Goal: Transaction & Acquisition: Purchase product/service

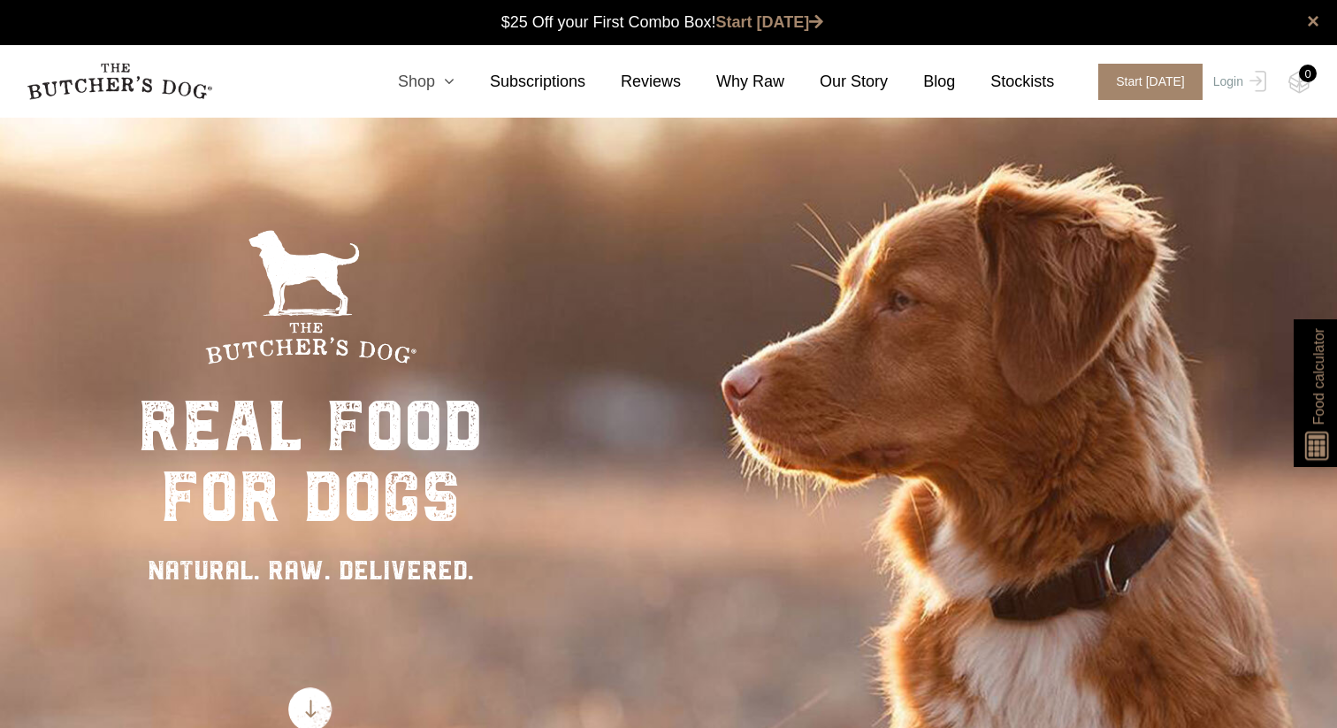
click at [452, 90] on link "Shop" at bounding box center [409, 82] width 92 height 24
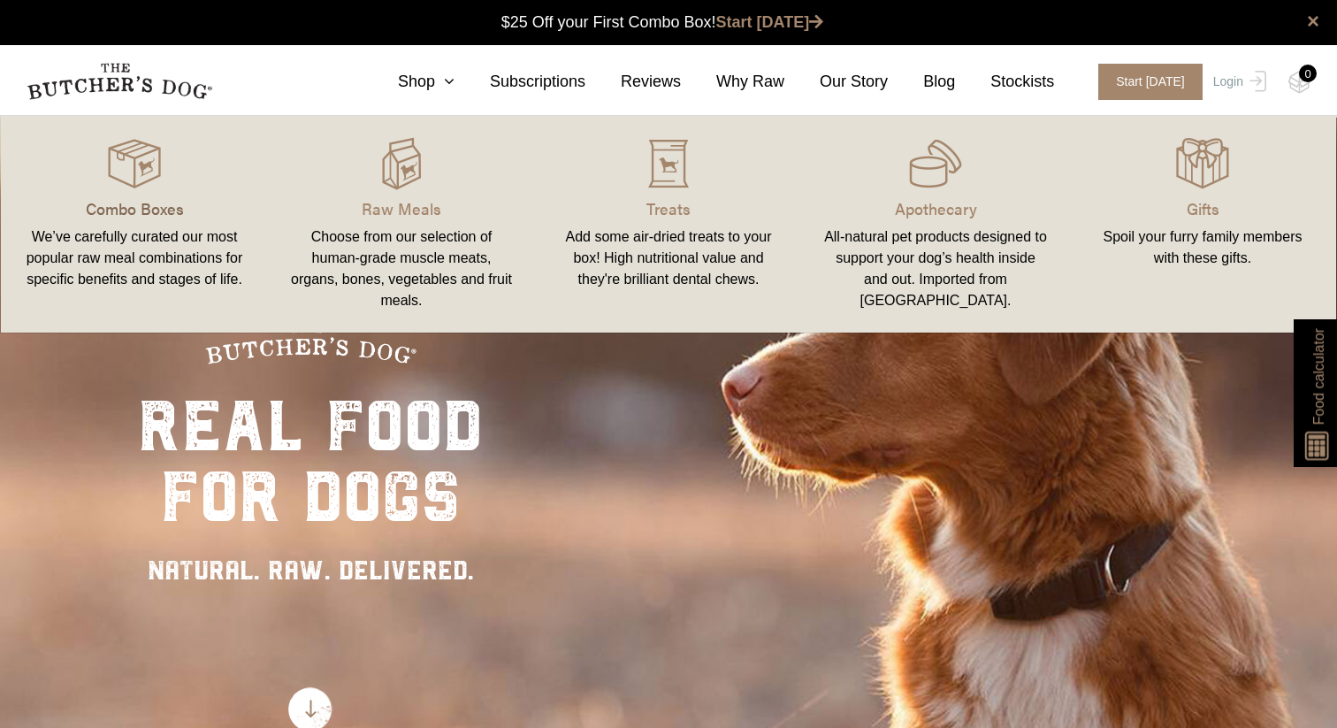
click at [171, 218] on p "Combo Boxes" at bounding box center [134, 208] width 225 height 24
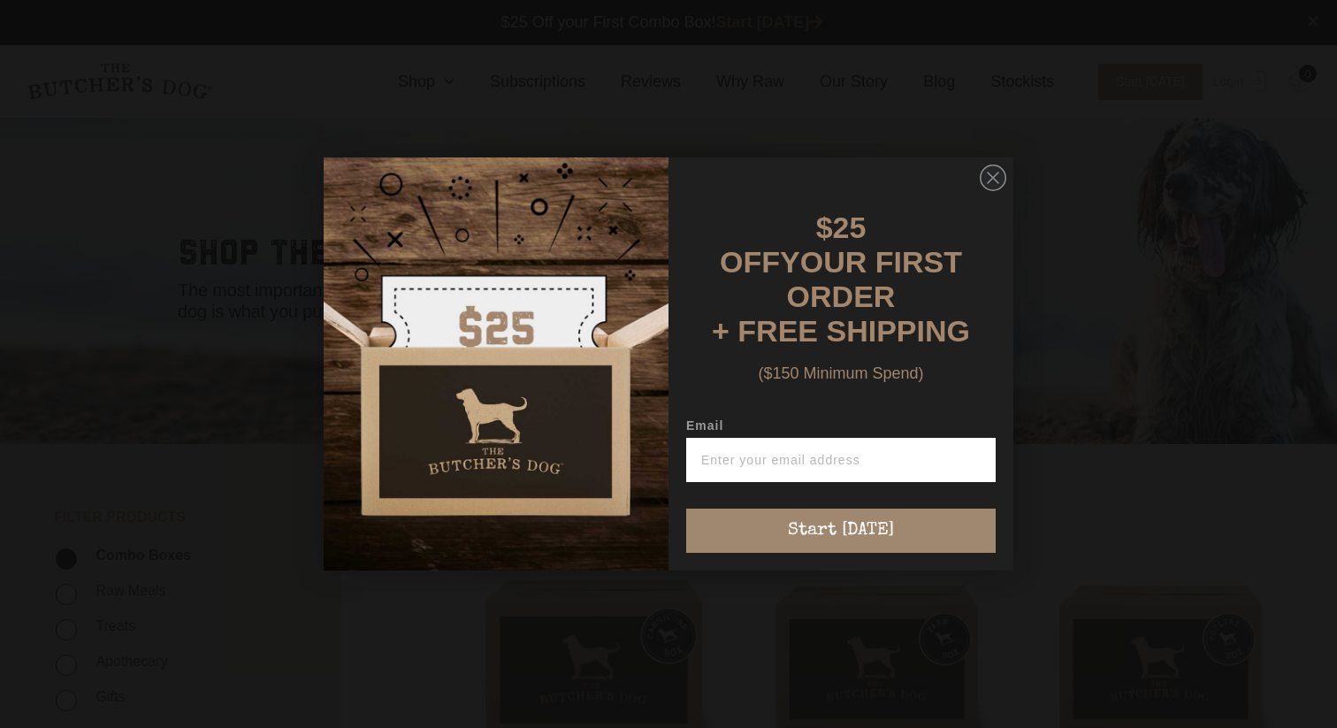
scroll to position [1, 0]
click at [995, 191] on circle "Close dialog" at bounding box center [994, 178] width 26 height 26
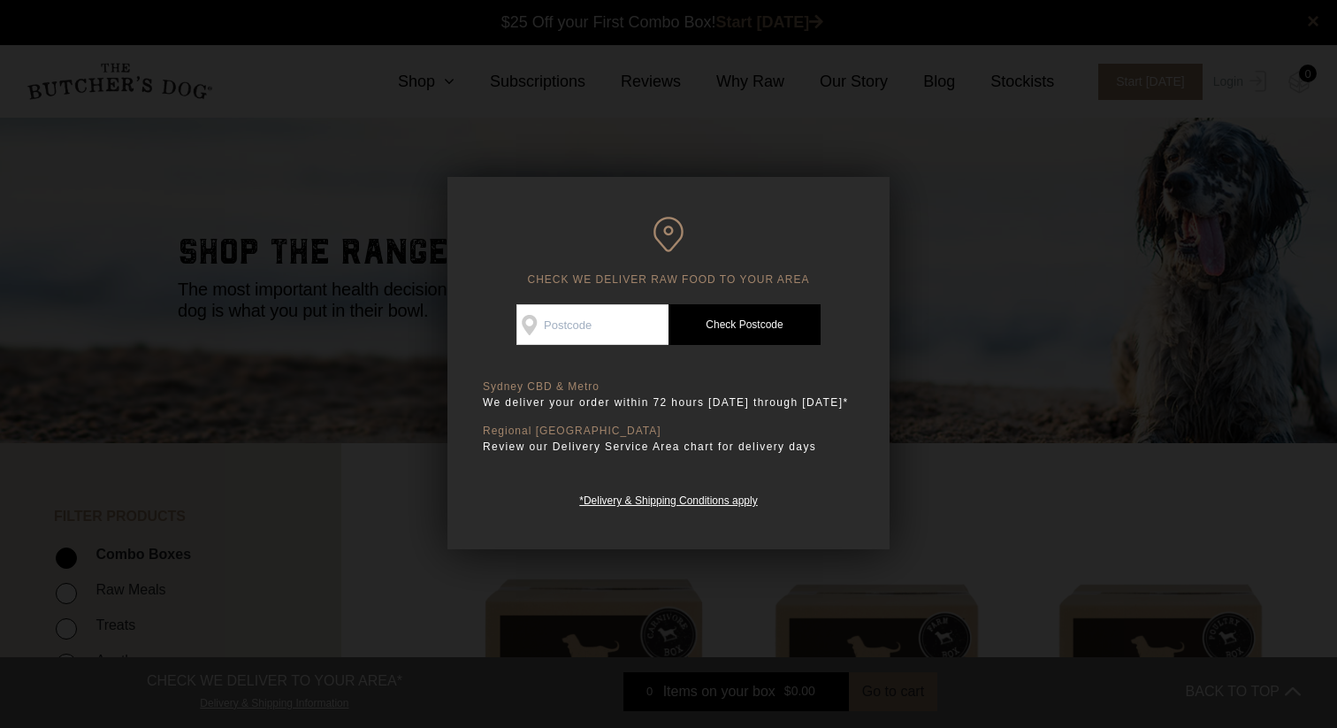
click at [632, 342] on input "Check Availability At" at bounding box center [592, 324] width 152 height 41
type input "2040"
click at [761, 324] on link "Check Postcode" at bounding box center [745, 324] width 152 height 41
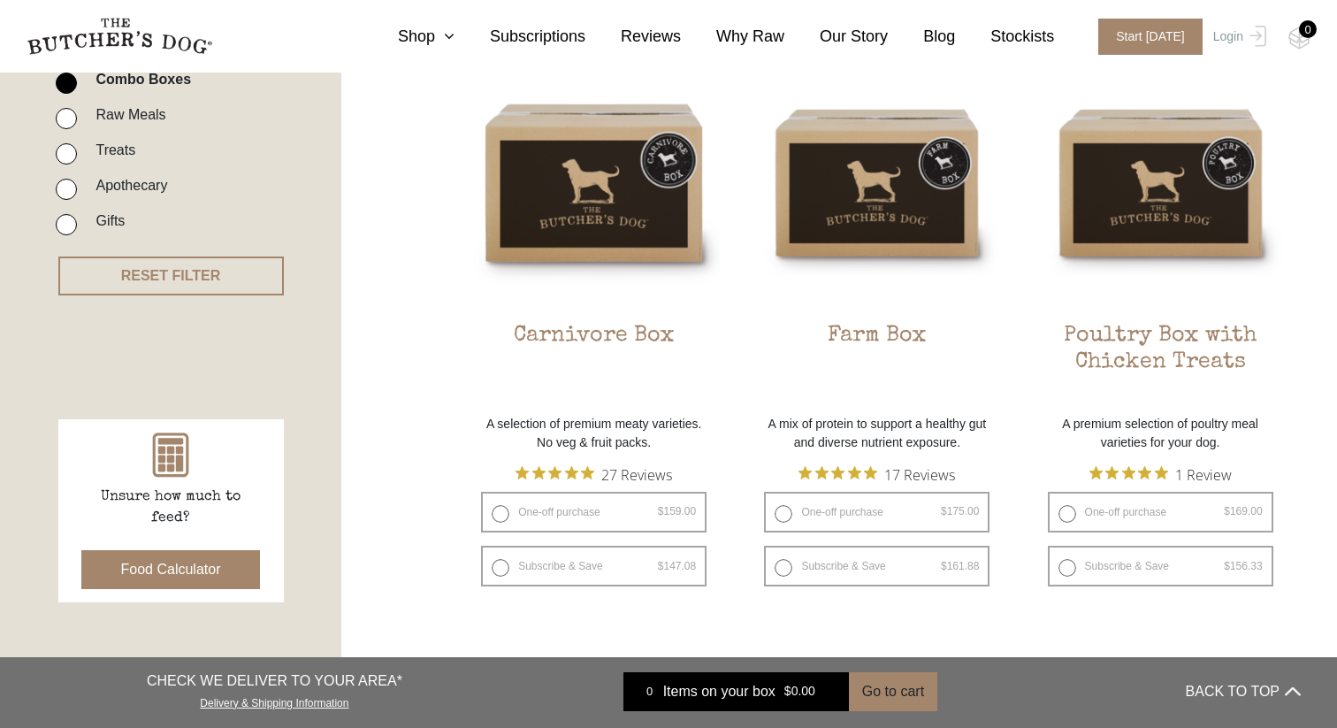
scroll to position [352, 0]
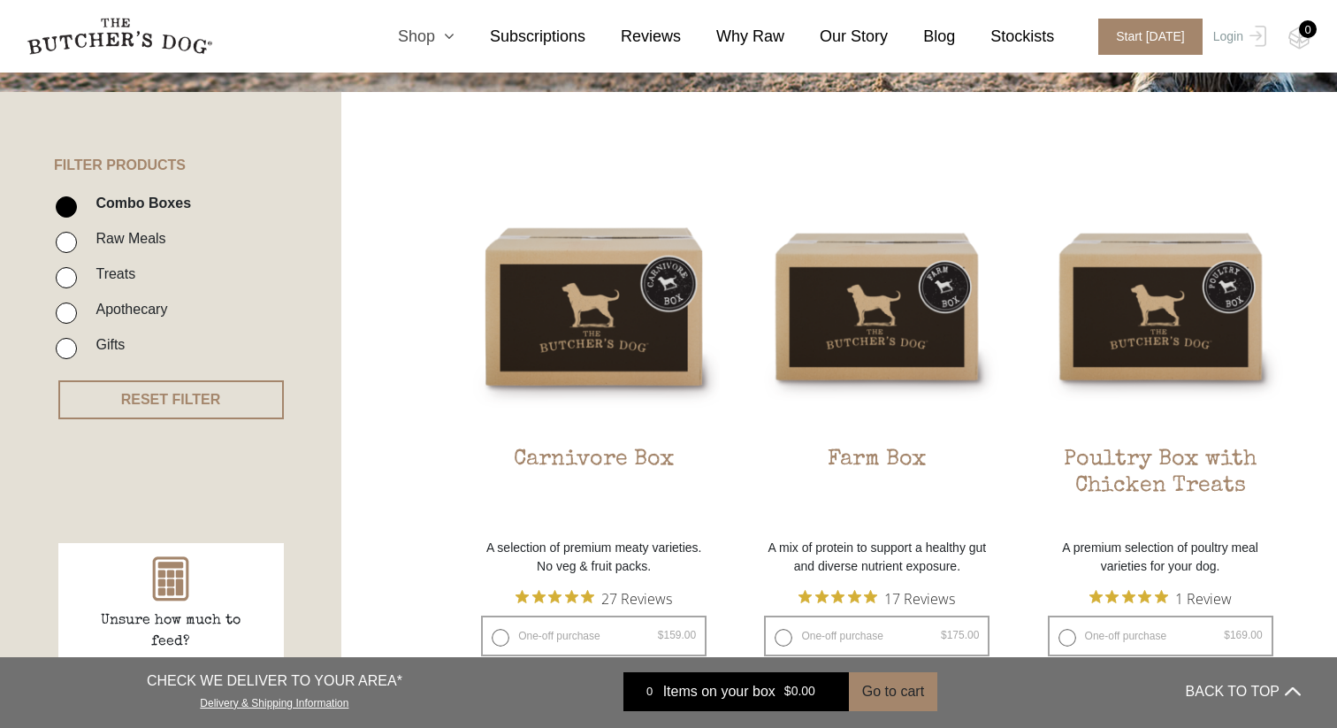
click at [449, 42] on icon at bounding box center [444, 36] width 19 height 16
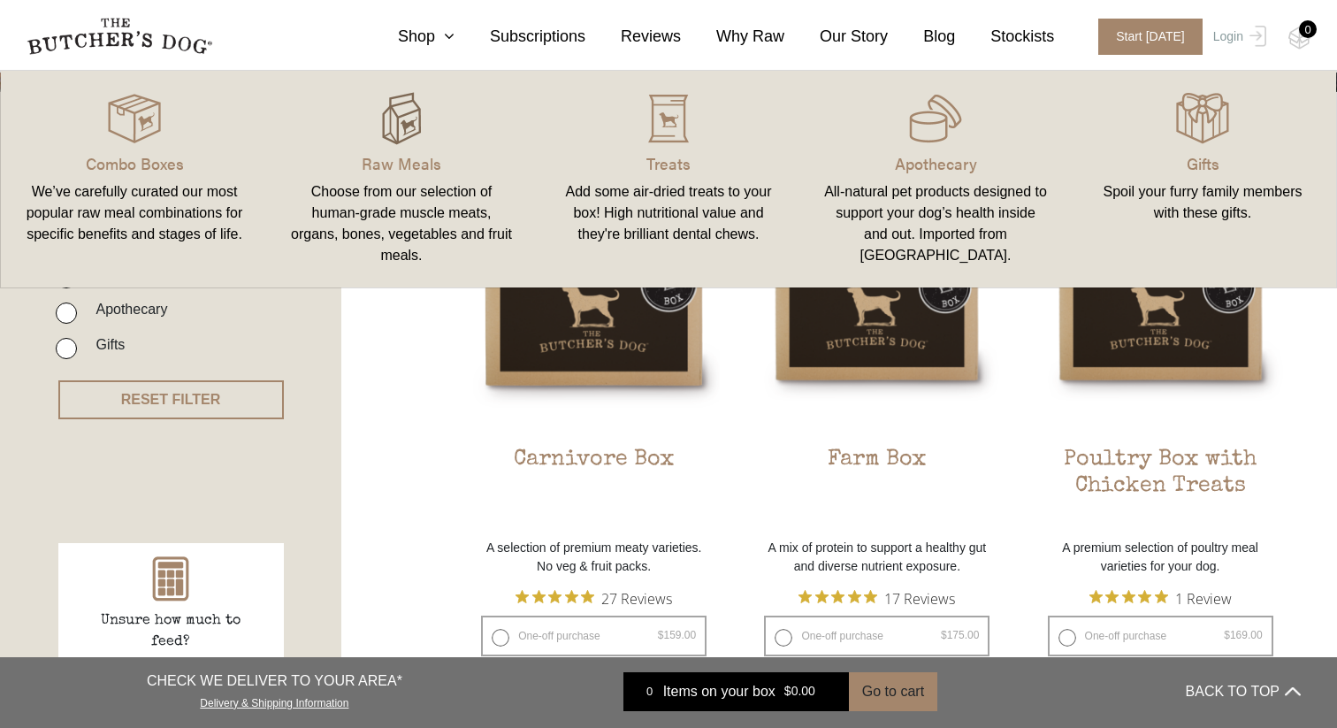
click at [412, 144] on img at bounding box center [401, 118] width 53 height 53
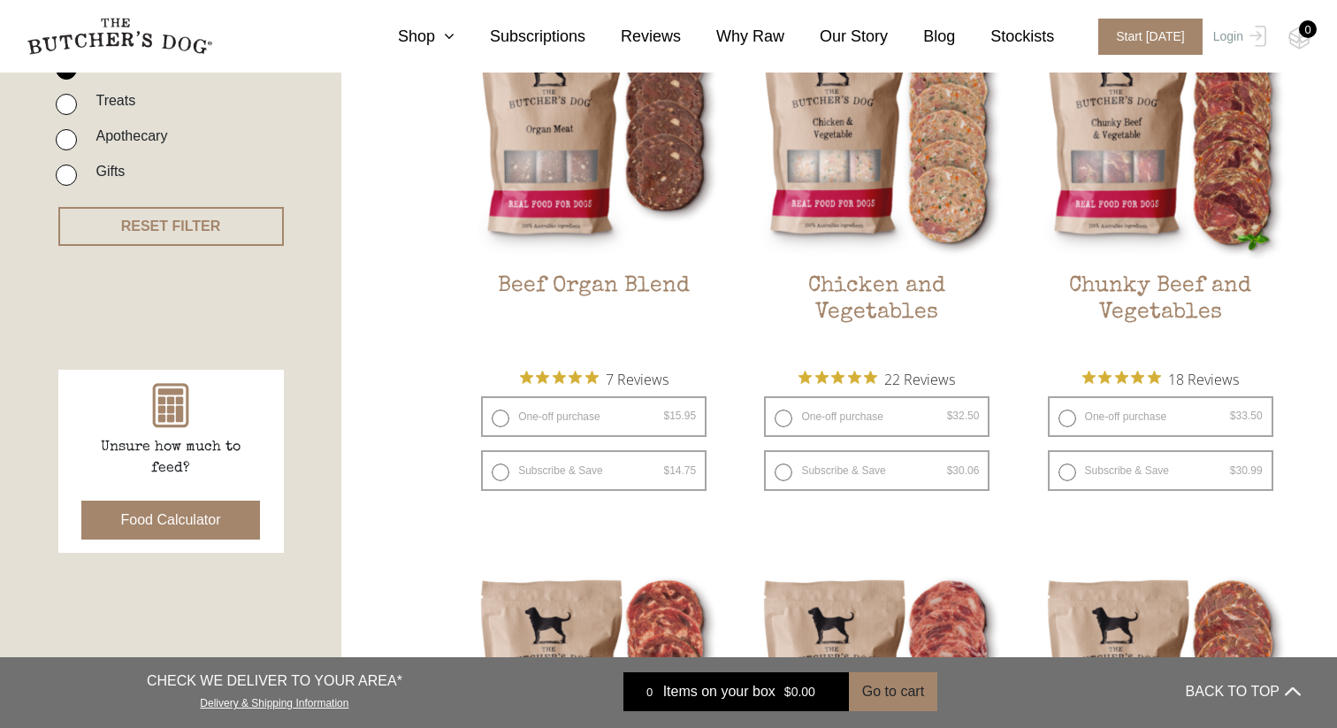
scroll to position [539, 0]
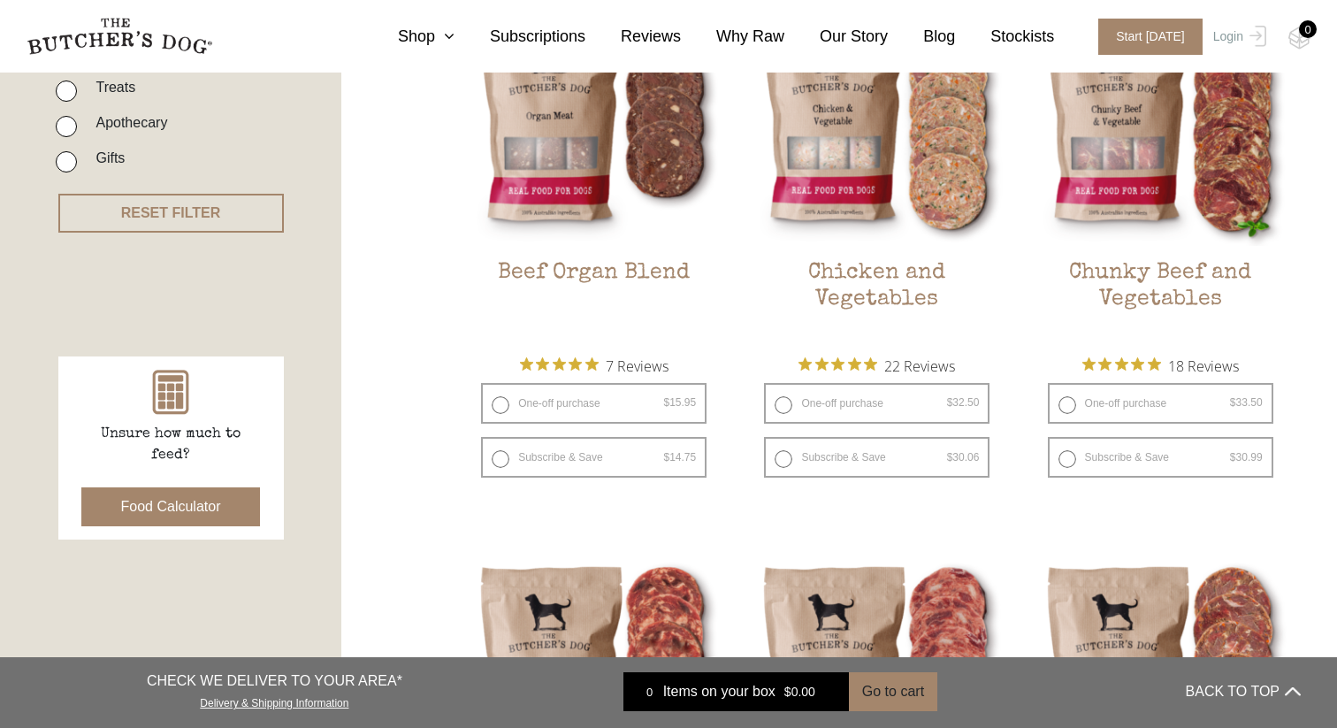
click at [201, 507] on button "Food Calculator" at bounding box center [171, 506] width 180 height 39
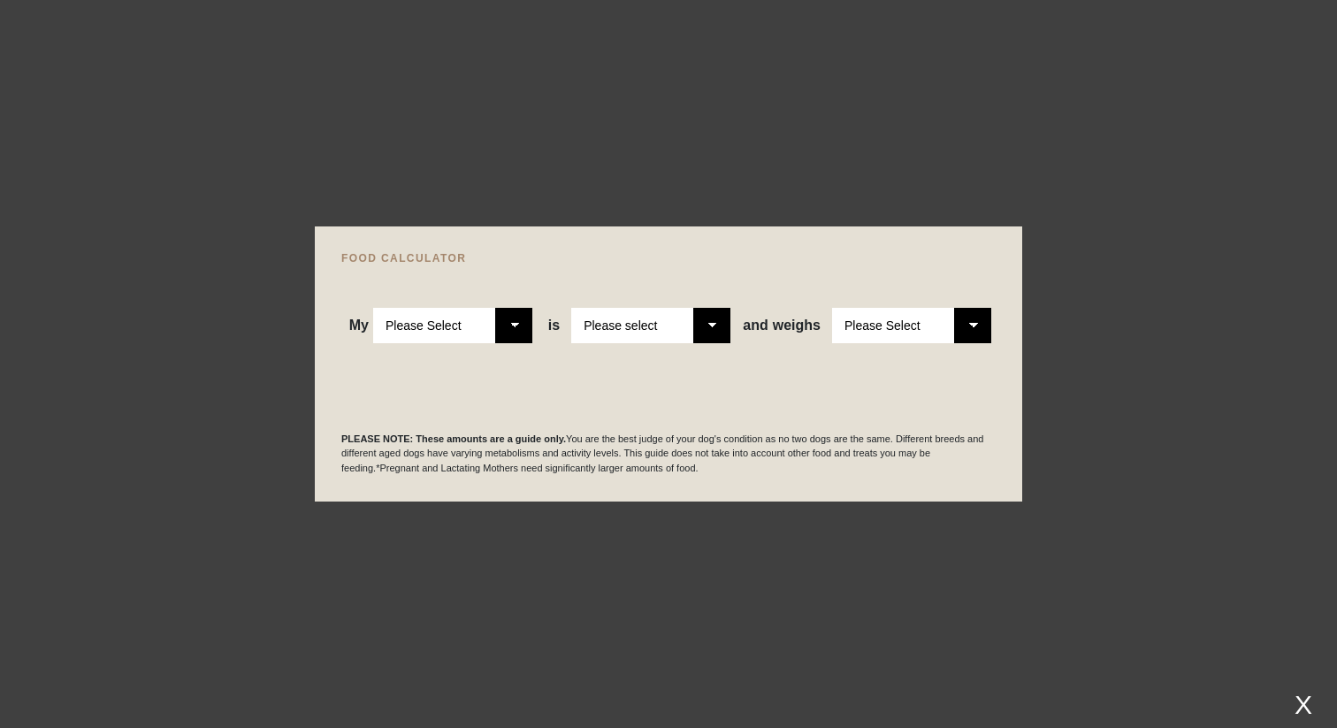
click at [503, 331] on select "Please Select Adult Dog Puppy" at bounding box center [452, 325] width 159 height 35
click at [373, 308] on select "Please Select Adult Dog Puppy" at bounding box center [452, 325] width 159 height 35
click at [469, 325] on select "Please Select Adult Dog Puppy" at bounding box center [452, 325] width 159 height 35
select select "puppy"
click at [373, 308] on select "Please Select Adult Dog Puppy" at bounding box center [452, 325] width 159 height 35
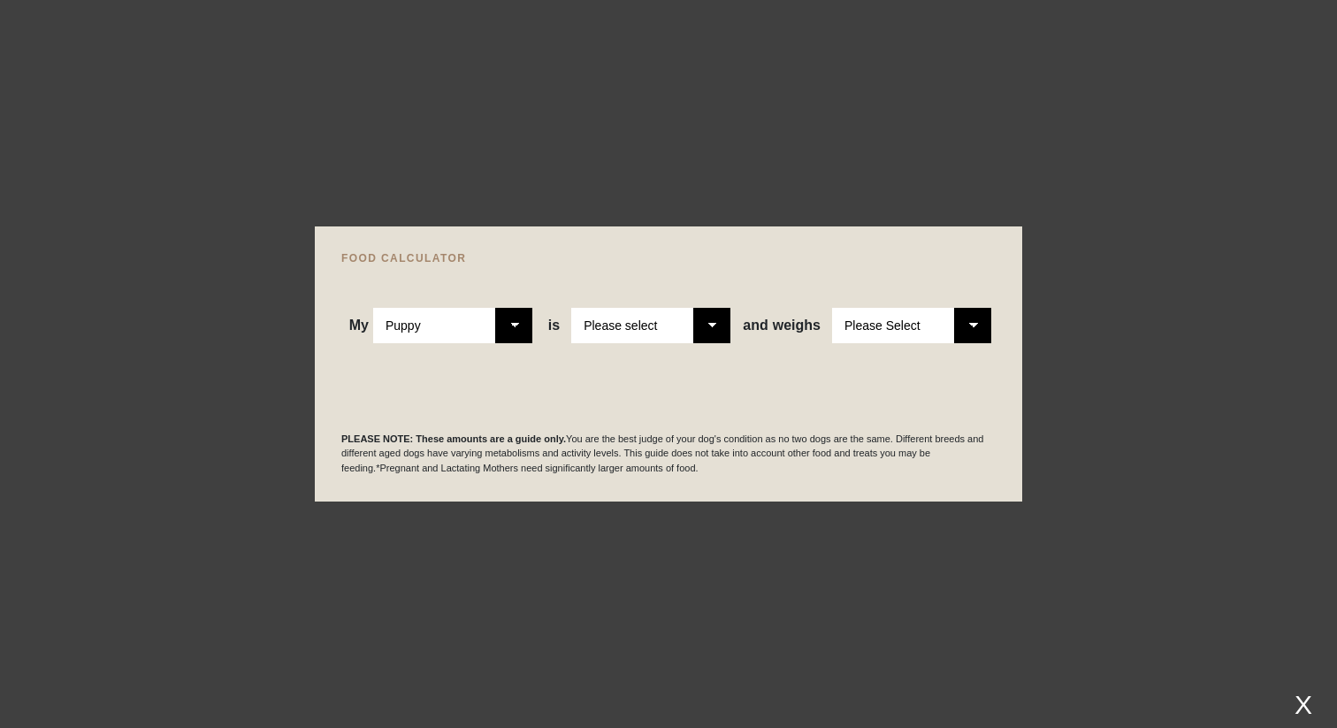
click at [663, 343] on div "WE RECOMMEND" at bounding box center [668, 365] width 654 height 44
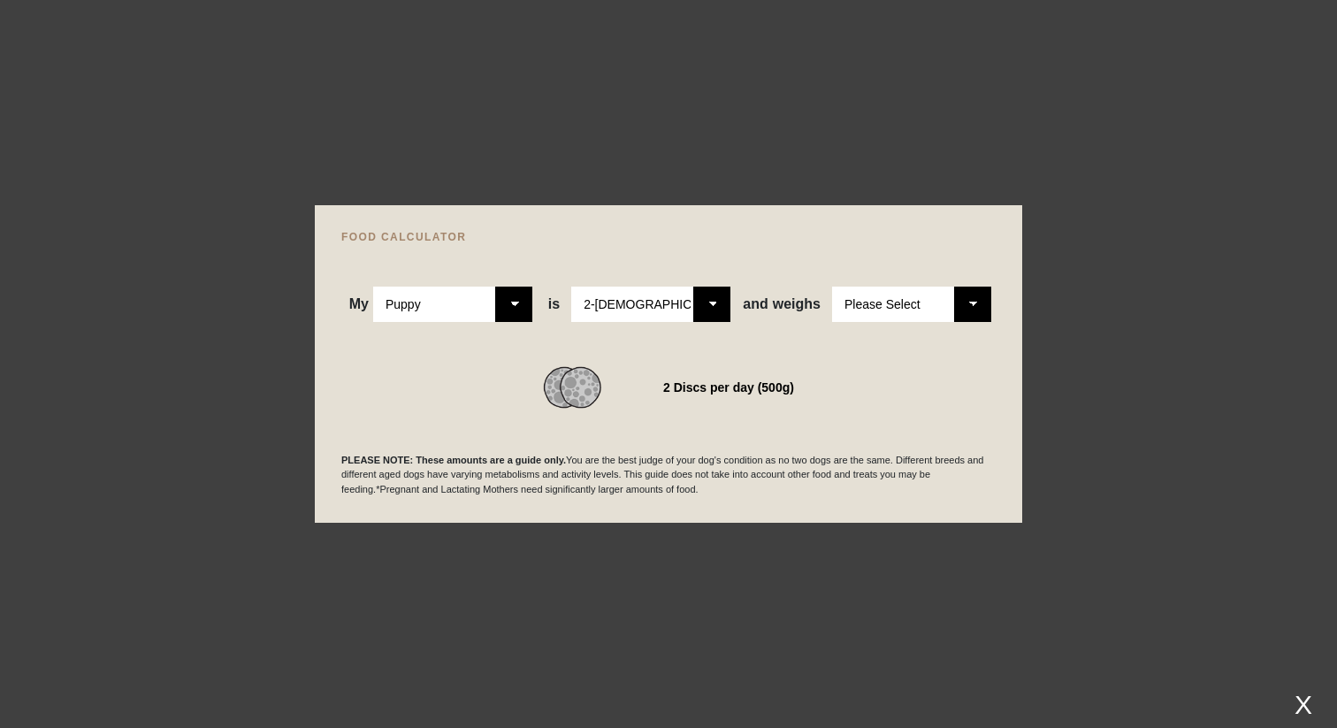
click at [665, 309] on select "Please Select 2-4 months old 4-5 months old 6-8 months old 8-12 months old" at bounding box center [650, 304] width 159 height 35
select select "12"
click at [571, 287] on select "Please Select 2-4 months old 4-5 months old 6-8 months old 8-12 months old" at bounding box center [650, 304] width 159 height 35
click at [708, 351] on div "WE RECOMMEND" at bounding box center [668, 365] width 654 height 87
click at [930, 314] on select "Please Select 1kg 2kg 3kg 4kg 5kg 6kg 7kg 8kg 9kg 10kg 11kg 12kg 13kg 14kg 15kg…" at bounding box center [911, 304] width 159 height 35
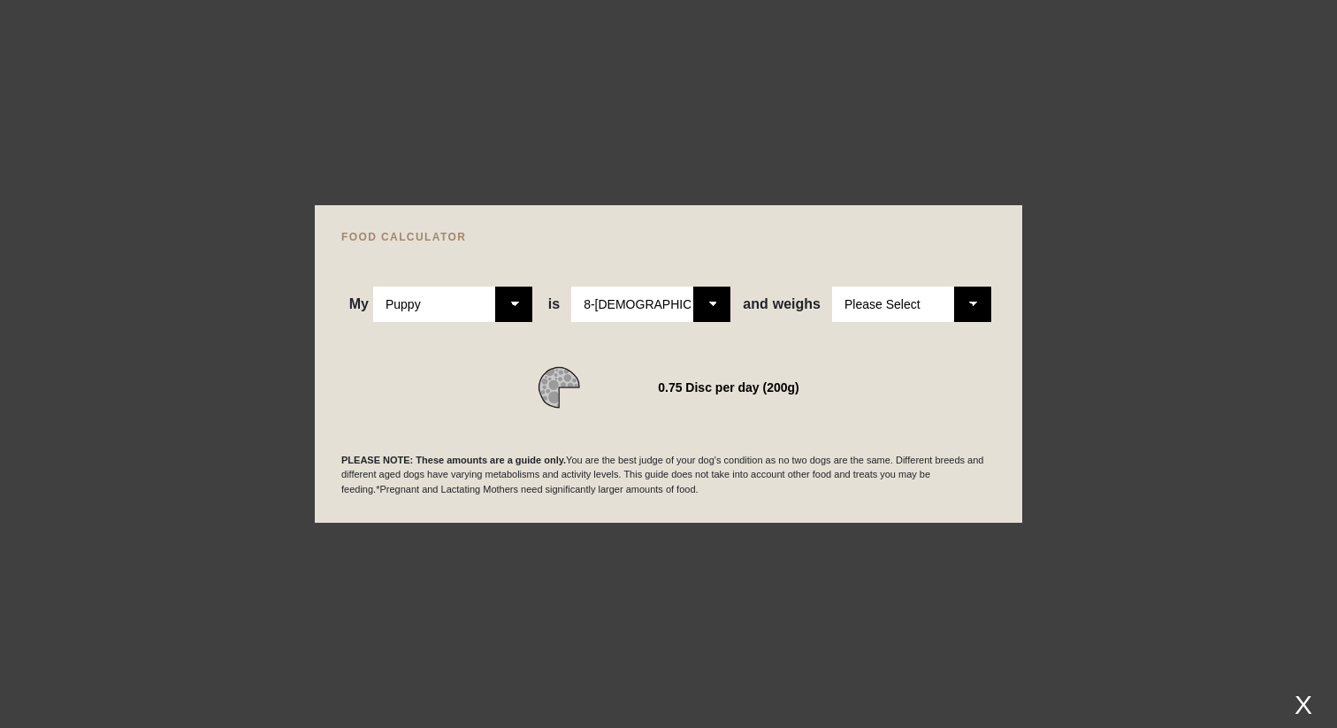
select select "25"
click at [832, 287] on select "Please Select 1kg 2kg 3kg 4kg 5kg 6kg 7kg 8kg 9kg 10kg 11kg 12kg 13kg 14kg 15kg…" at bounding box center [911, 304] width 159 height 35
click at [890, 397] on div "4 Discs per day" at bounding box center [668, 387] width 654 height 42
click at [1183, 185] on div at bounding box center [668, 364] width 1337 height 728
click at [637, 556] on div at bounding box center [668, 364] width 1337 height 728
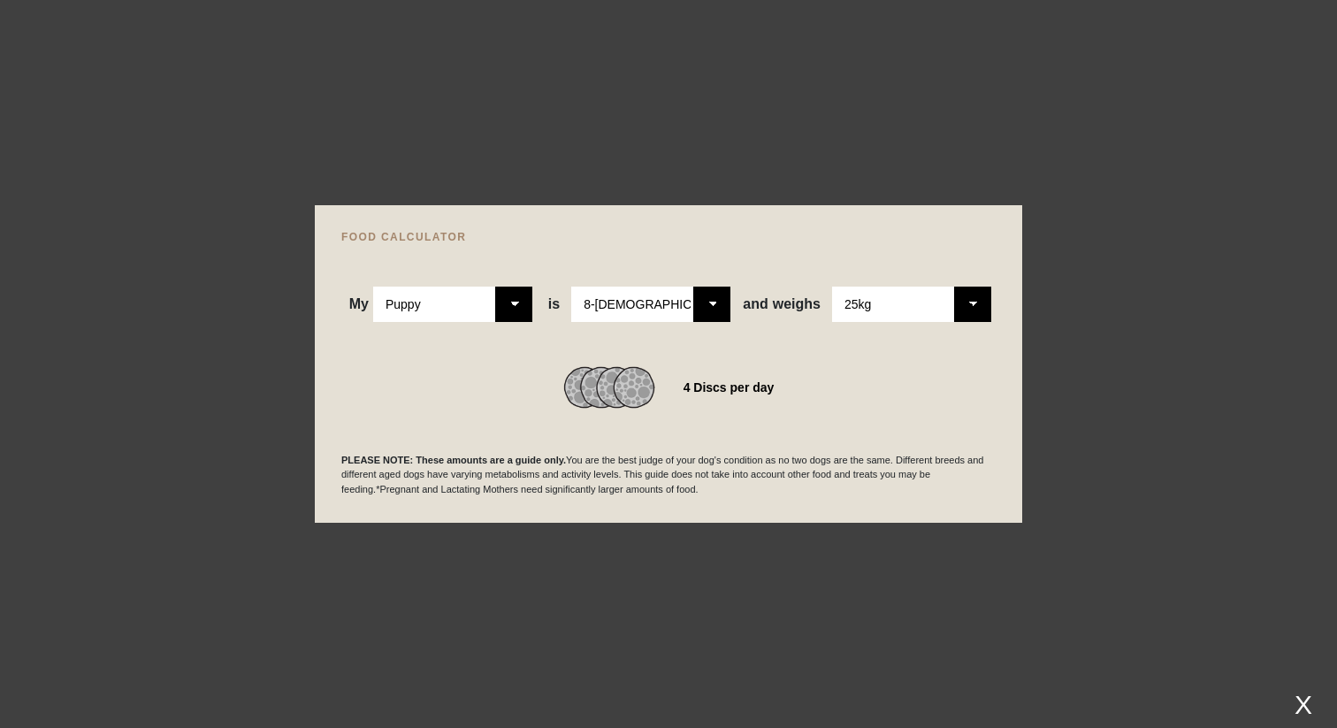
click at [503, 151] on div at bounding box center [668, 364] width 1337 height 728
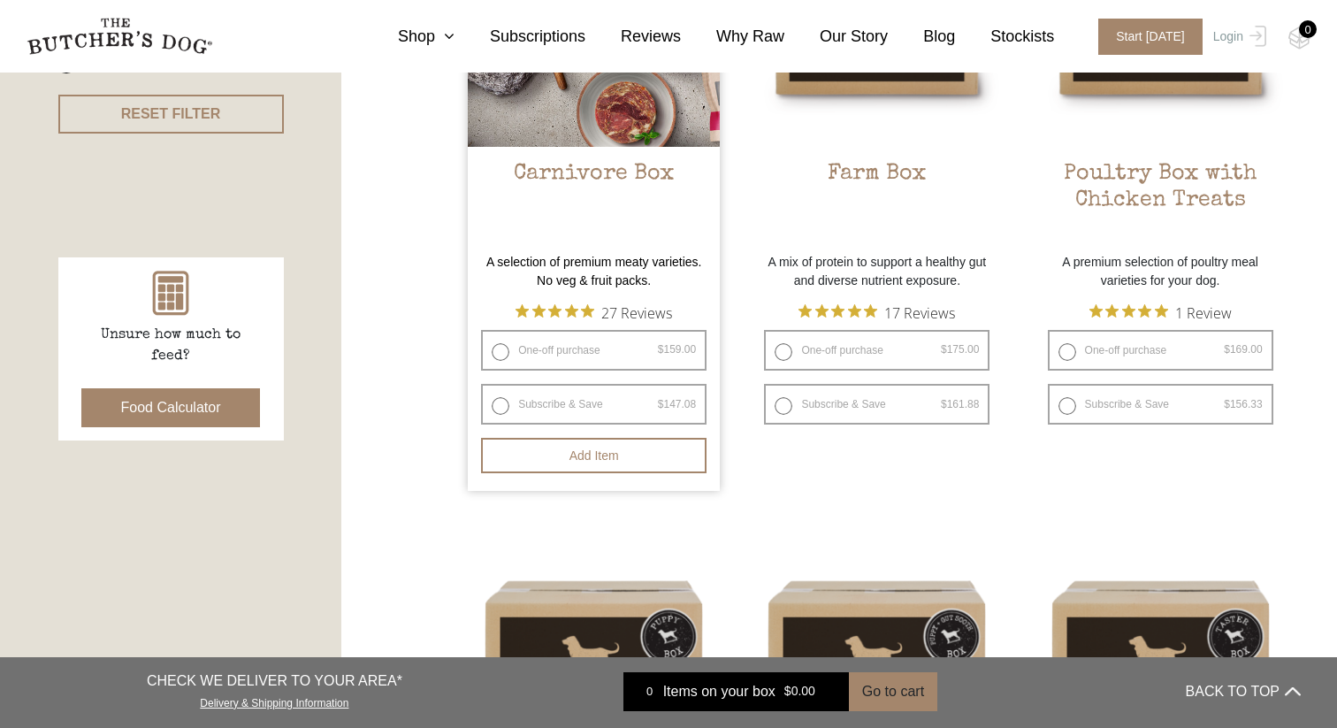
scroll to position [607, 0]
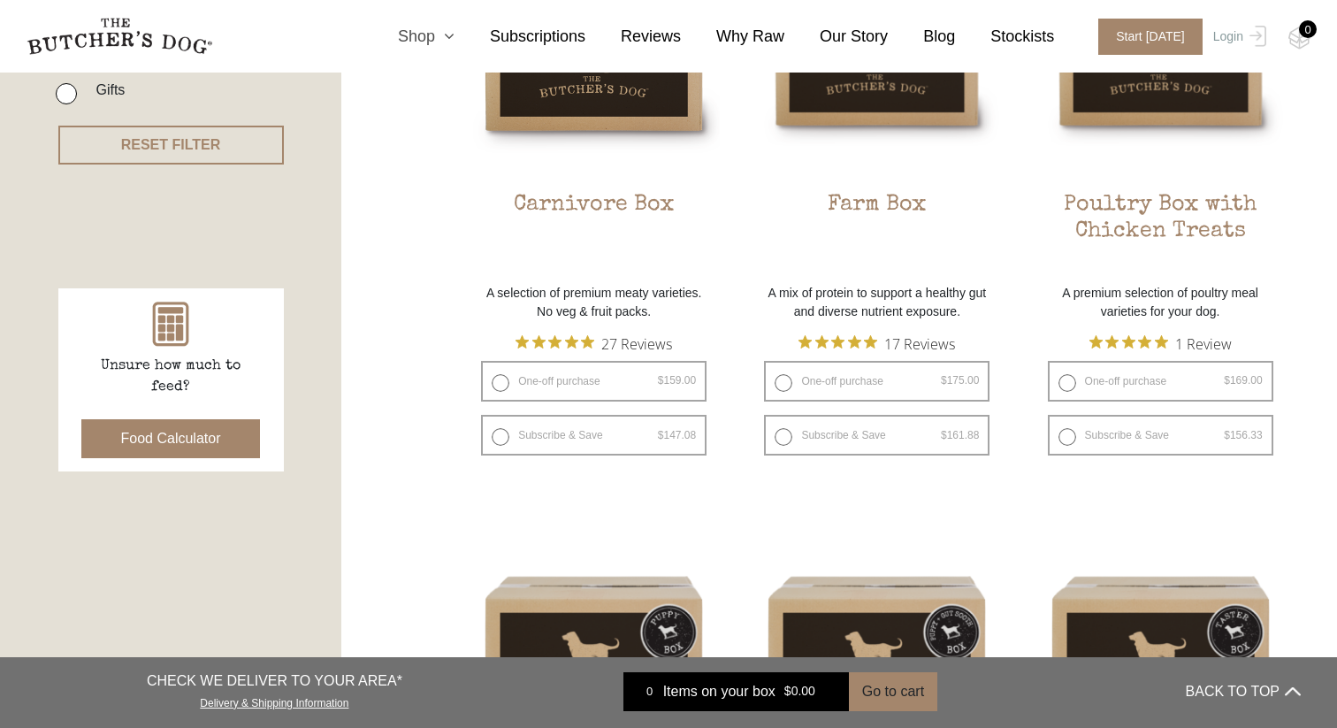
click at [446, 44] on link "Shop" at bounding box center [409, 37] width 92 height 24
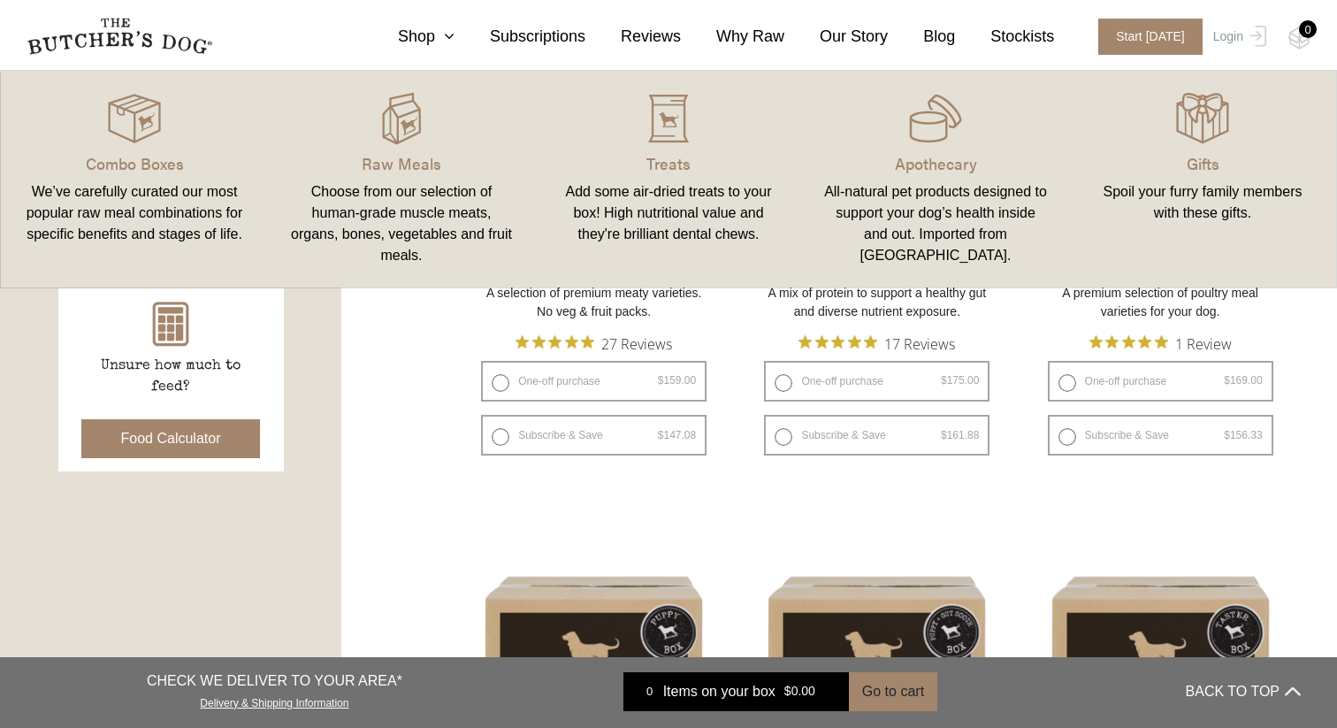
click at [411, 147] on link "Raw Meals Choose from our selection of human-grade muscle meats, organs, bones,…" at bounding box center [401, 178] width 267 height 181
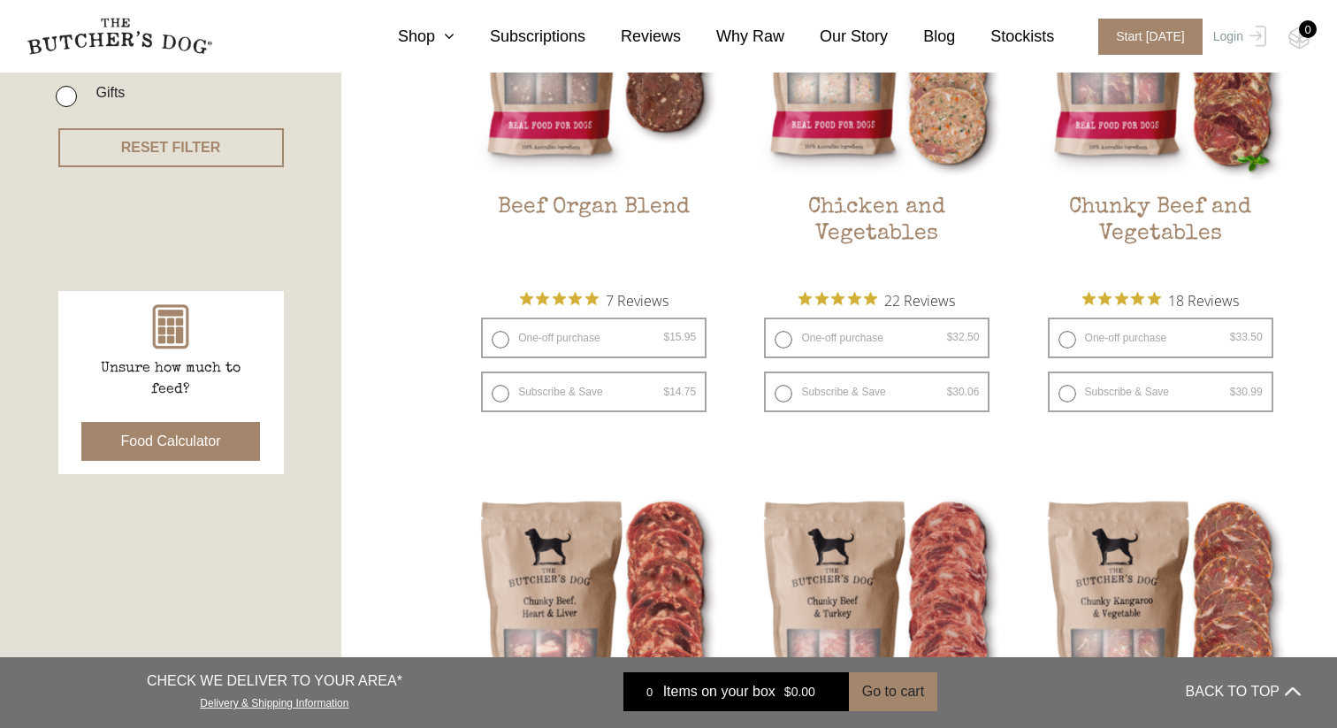
scroll to position [595, 0]
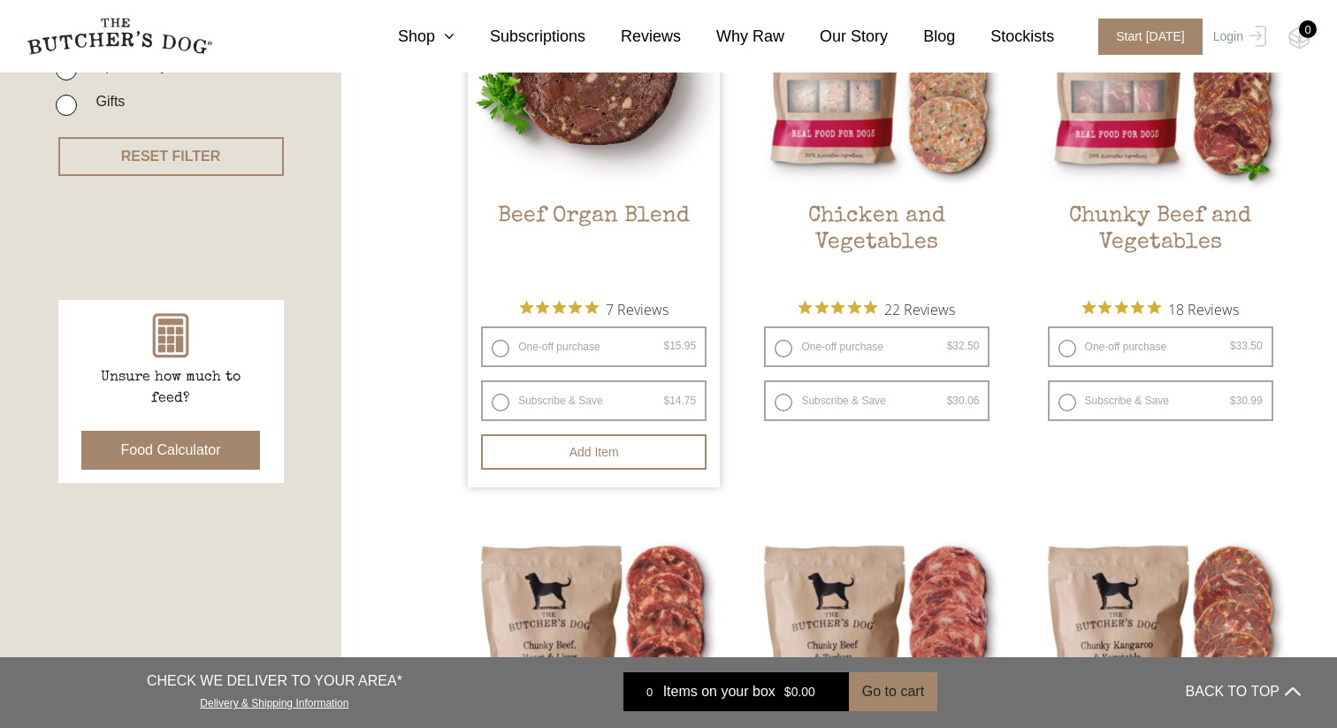
click at [628, 202] on link "Beef Organ Blend $ 15.95 — or subscribe and save 7.5%" at bounding box center [594, 111] width 252 height 349
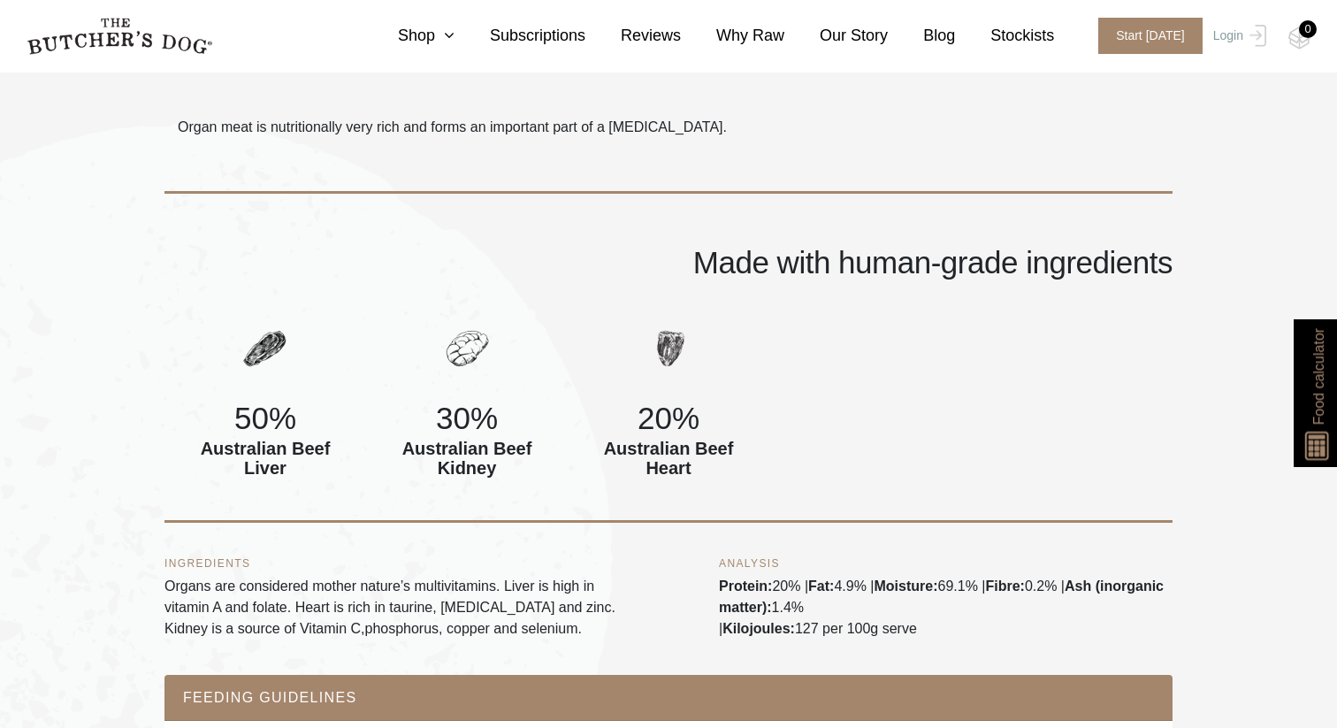
scroll to position [527, 0]
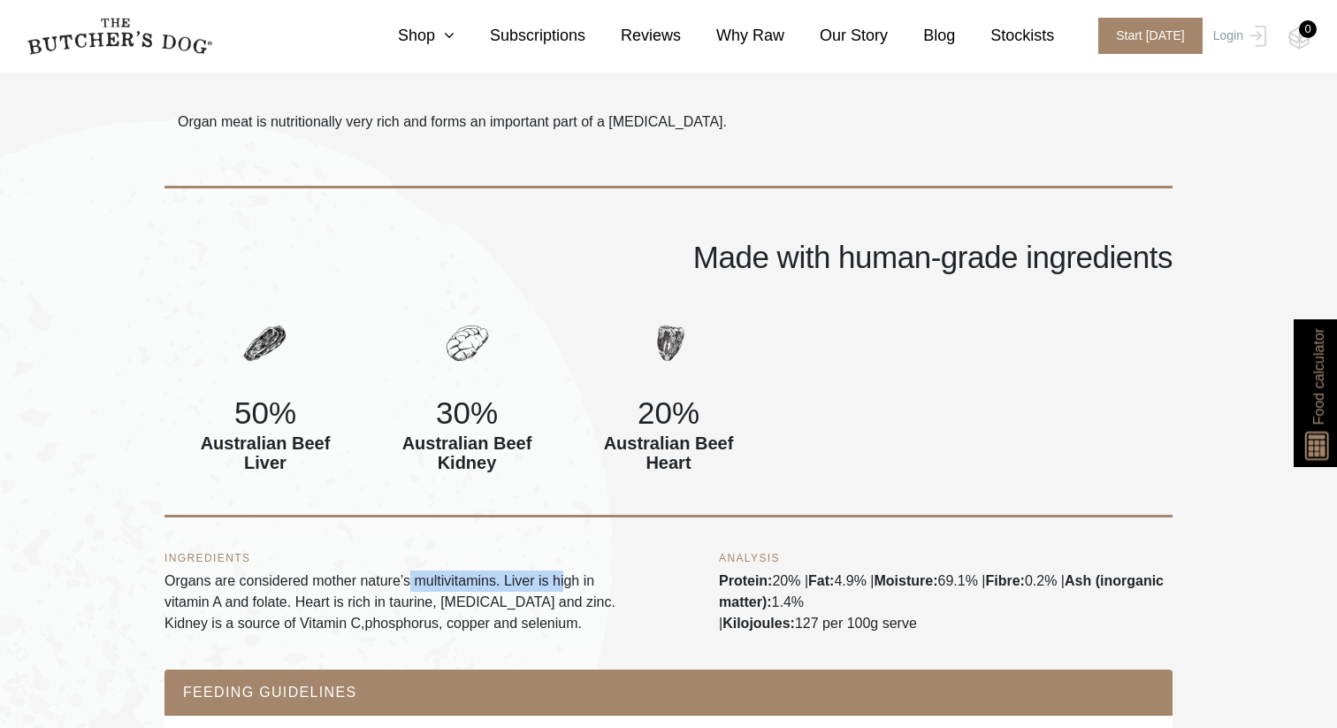
drag, startPoint x: 417, startPoint y: 574, endPoint x: 577, endPoint y: 592, distance: 160.3
click at [576, 592] on p "Organs are considered mother nature’s multivitamins. Liver is high in vitamin A…" at bounding box center [391, 602] width 454 height 64
click at [577, 592] on p "Organs are considered mother nature’s multivitamins. Liver is high in vitamin A…" at bounding box center [391, 602] width 454 height 64
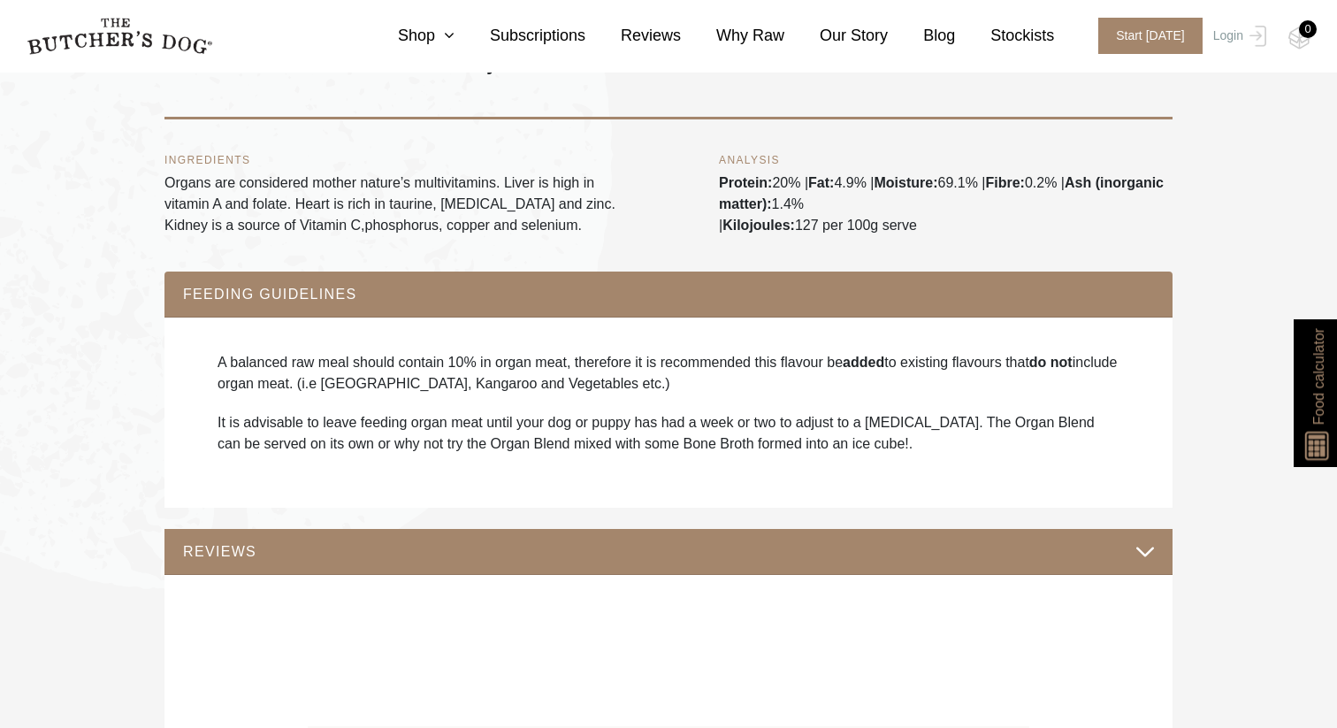
scroll to position [1022, 0]
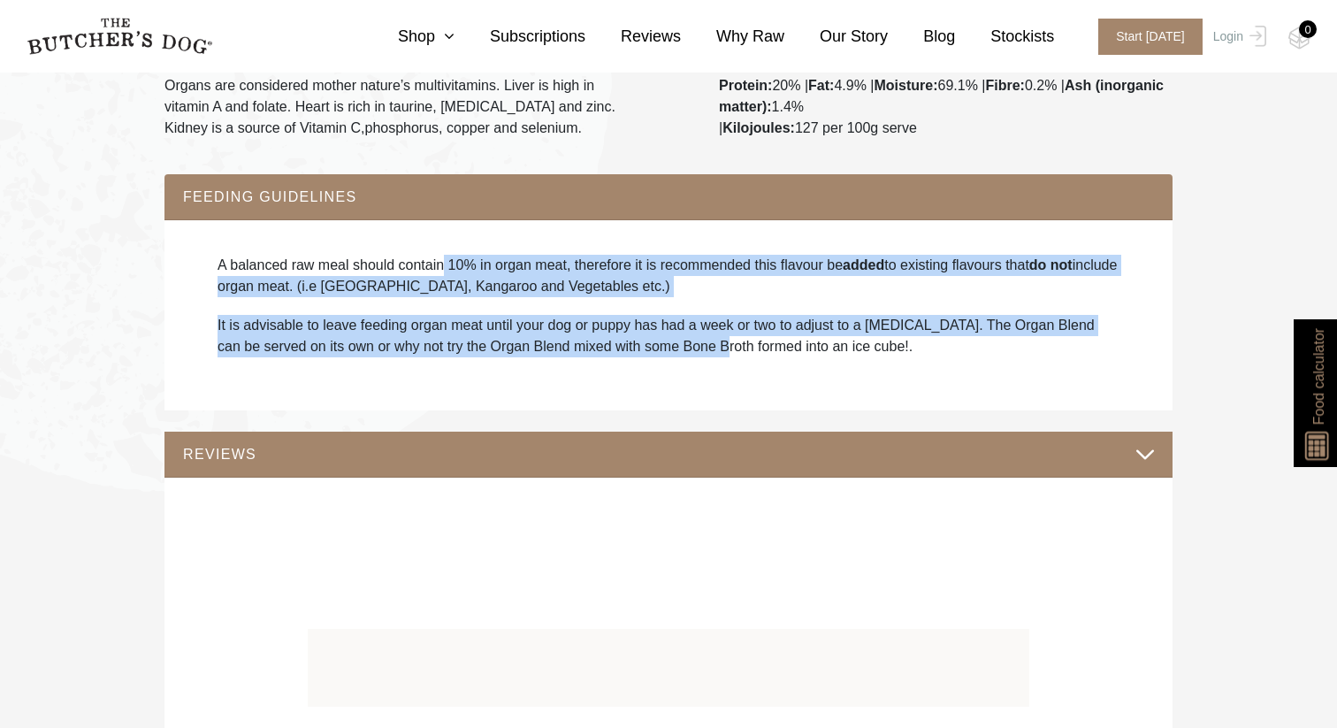
drag, startPoint x: 448, startPoint y: 255, endPoint x: 723, endPoint y: 354, distance: 292.3
click at [725, 354] on div "A balanced raw meal should contain 10% in organ meat, therefore it is recommend…" at bounding box center [668, 315] width 973 height 156
click at [723, 354] on p "It is advisable to leave feeding organ meat until your dog or puppy has had a w…" at bounding box center [669, 336] width 902 height 42
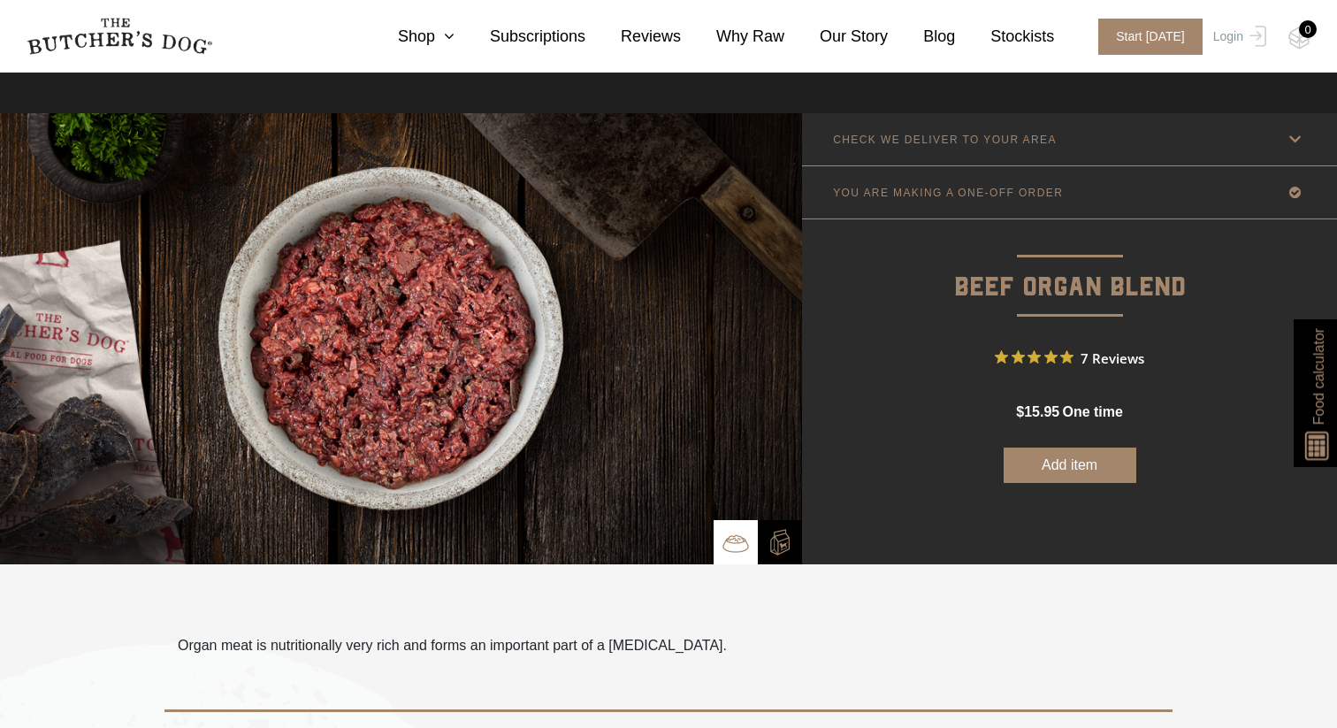
scroll to position [0, 0]
